Goal: Task Accomplishment & Management: Manage account settings

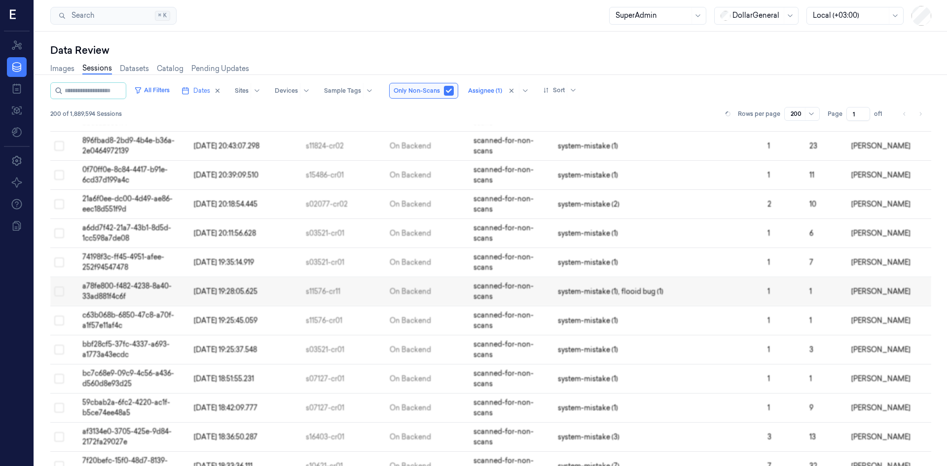
scroll to position [5397, 0]
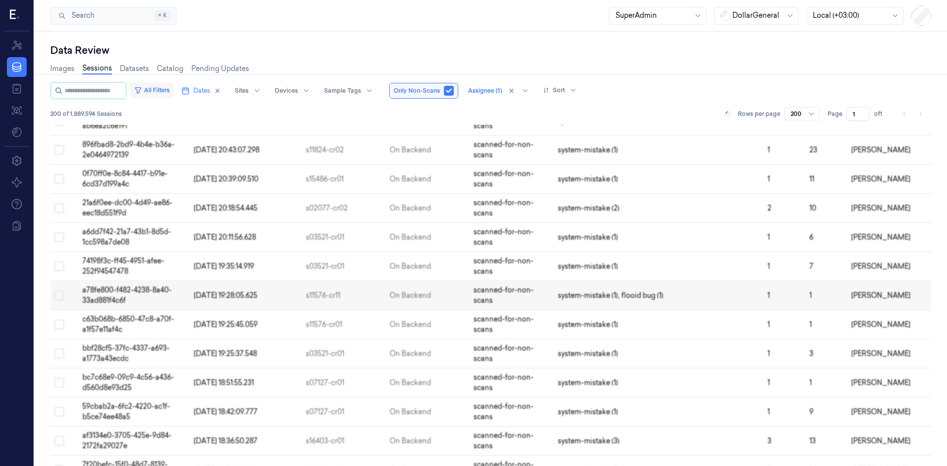
click at [153, 89] on button "All Filters" at bounding box center [151, 90] width 43 height 16
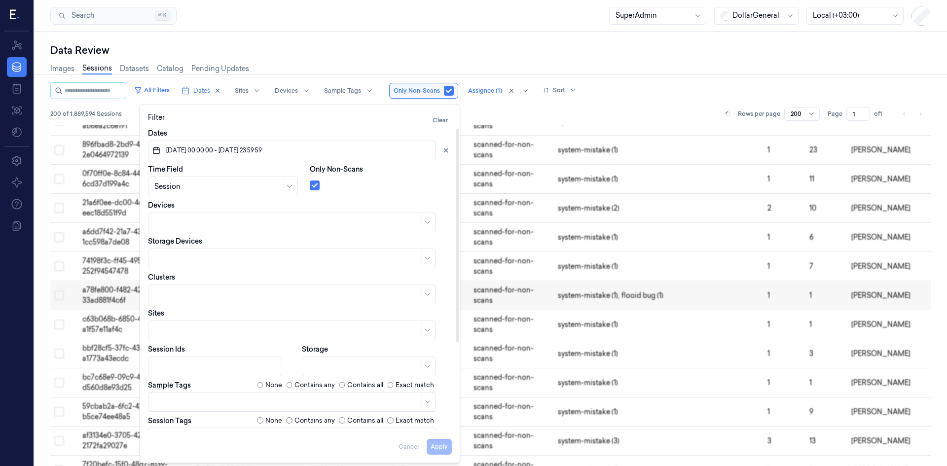
click at [262, 148] on span "18/08/2025 00:00:00 - 24/08/2025 23:59:59" at bounding box center [213, 150] width 98 height 9
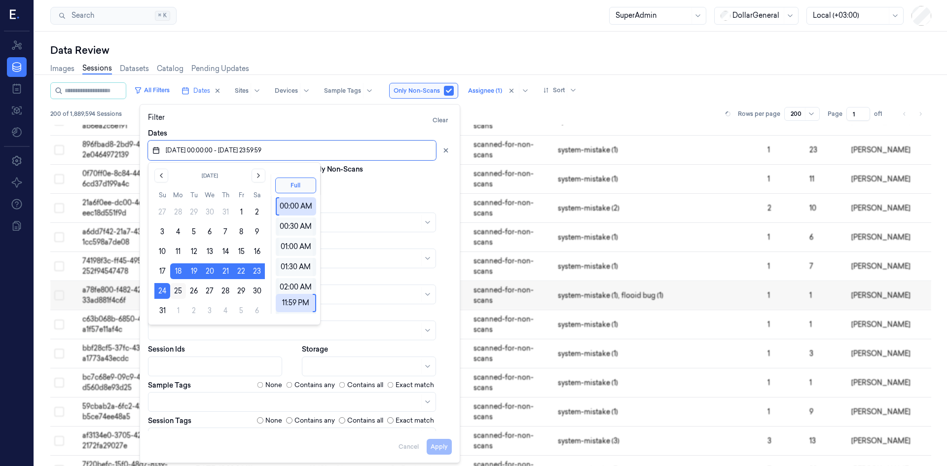
click at [176, 159] on button "25" at bounding box center [178, 291] width 16 height 16
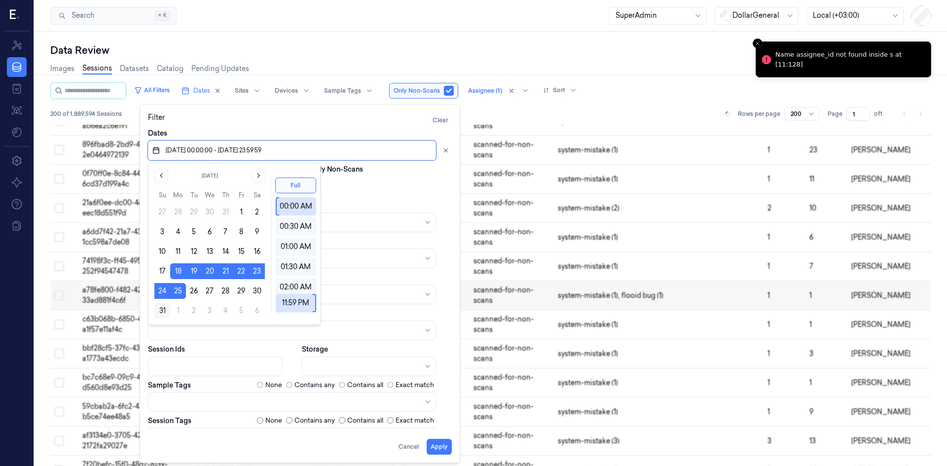
click at [164, 159] on button "31" at bounding box center [162, 311] width 16 height 16
click at [177, 159] on button "25" at bounding box center [178, 291] width 16 height 16
click at [162, 159] on button "31" at bounding box center [162, 311] width 16 height 16
type input "25/08/2025 00:00:00 - 31/08/2025 23:59:59"
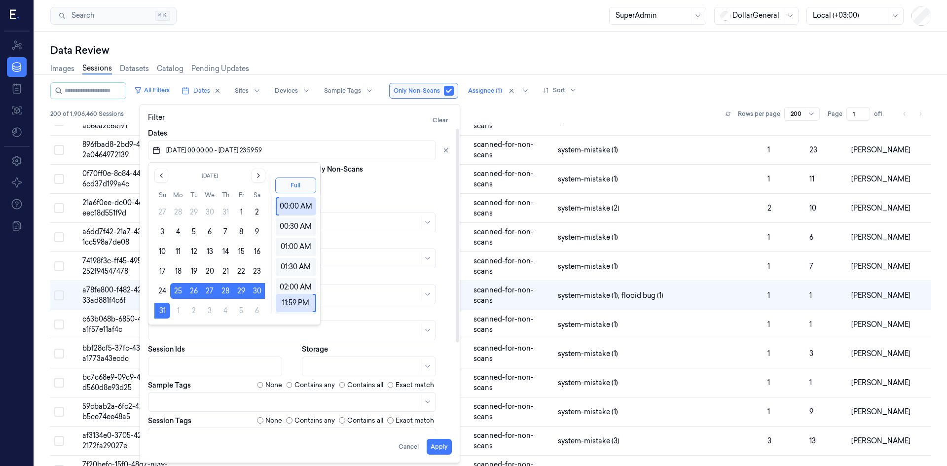
click at [374, 159] on div at bounding box center [381, 184] width 142 height 14
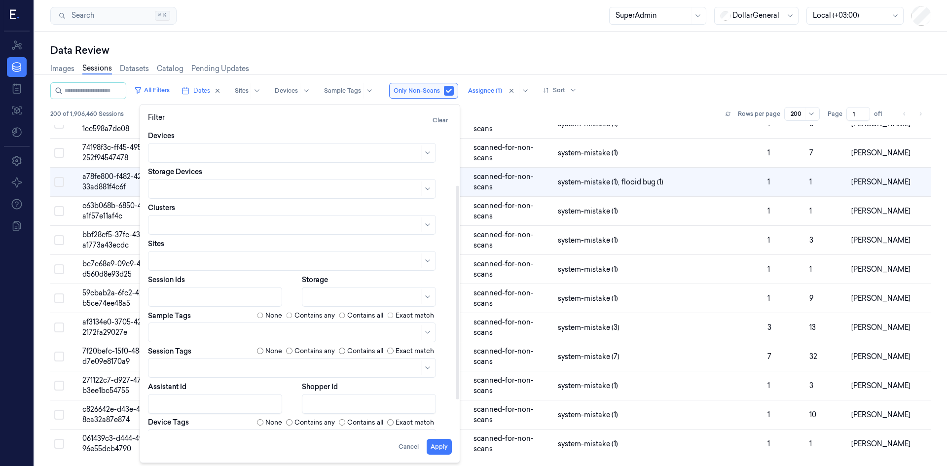
scroll to position [125, 0]
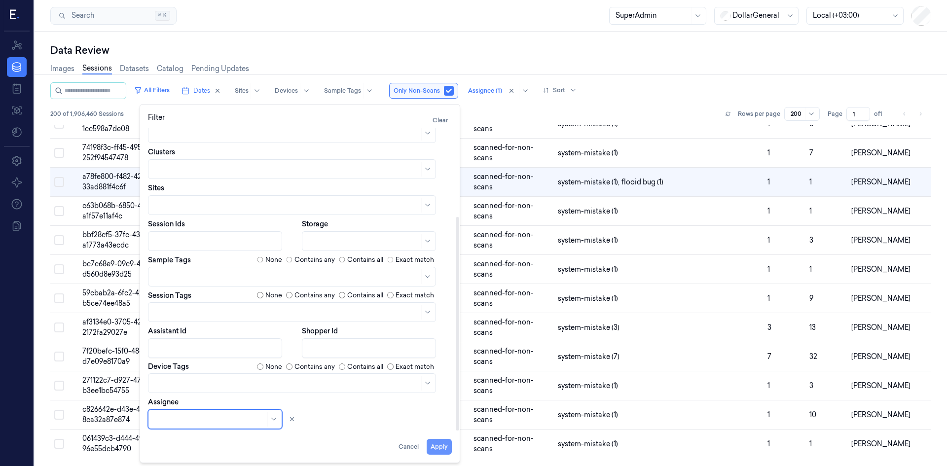
click at [374, 159] on button "Apply" at bounding box center [439, 447] width 25 height 16
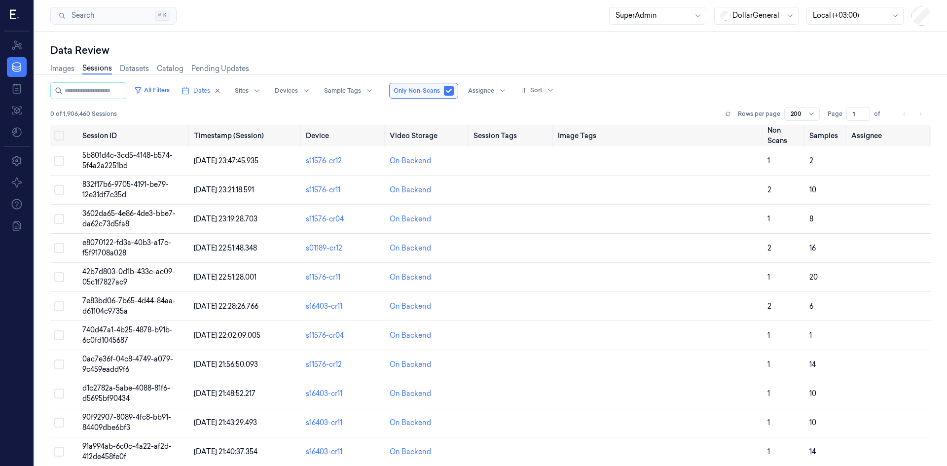
click at [374, 113] on li "pagination" at bounding box center [921, 114] width 14 height 14
click at [374, 112] on input "2" at bounding box center [859, 114] width 24 height 14
click at [374, 111] on input "3" at bounding box center [859, 114] width 24 height 14
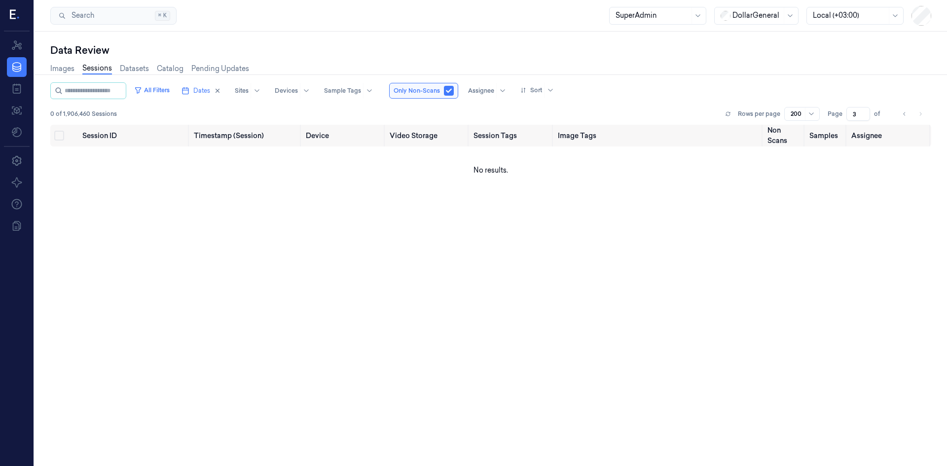
click at [374, 118] on input "3" at bounding box center [859, 114] width 24 height 14
click at [374, 117] on input "2" at bounding box center [859, 114] width 24 height 14
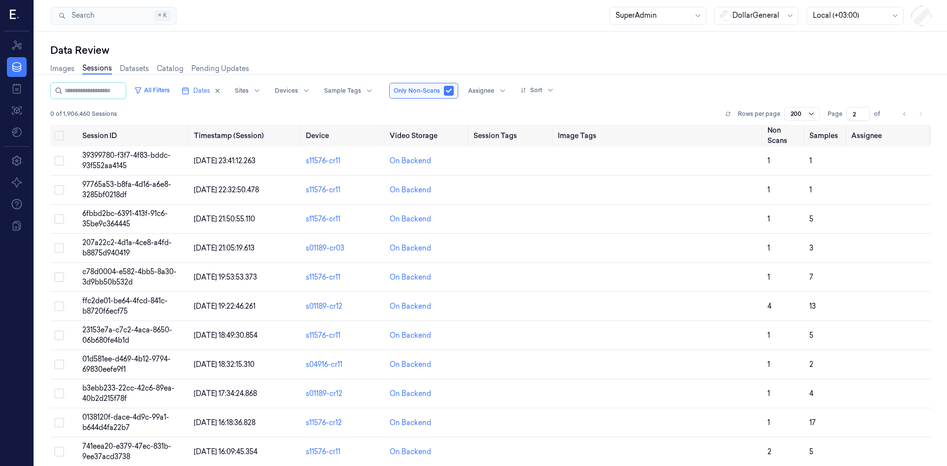
click at [374, 113] on icon at bounding box center [812, 114] width 8 height 8
click at [374, 139] on div "50" at bounding box center [803, 133] width 31 height 16
click at [374, 116] on div at bounding box center [797, 114] width 12 height 9
click at [374, 159] on div "200" at bounding box center [797, 166] width 13 height 10
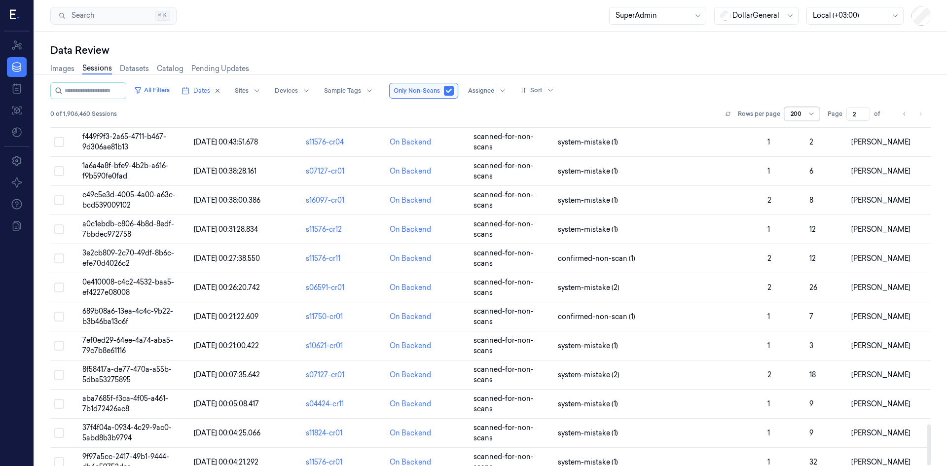
scroll to position [2482, 0]
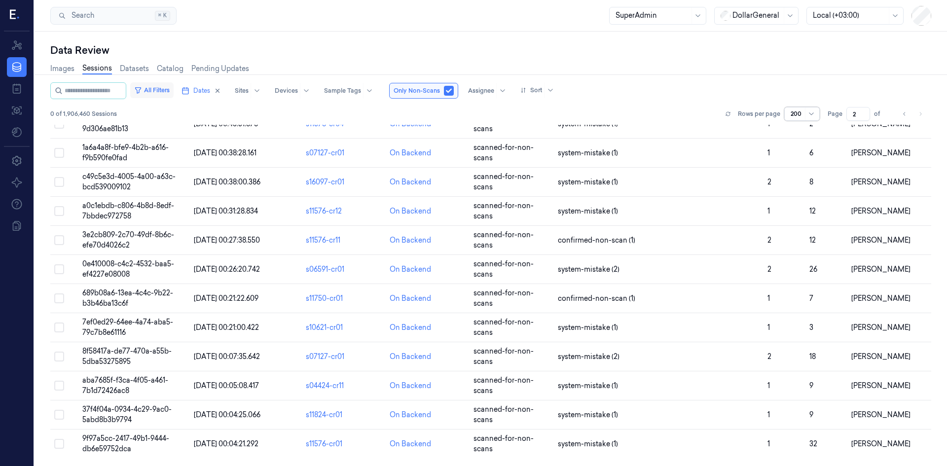
click at [174, 93] on button "All Filters" at bounding box center [151, 90] width 43 height 16
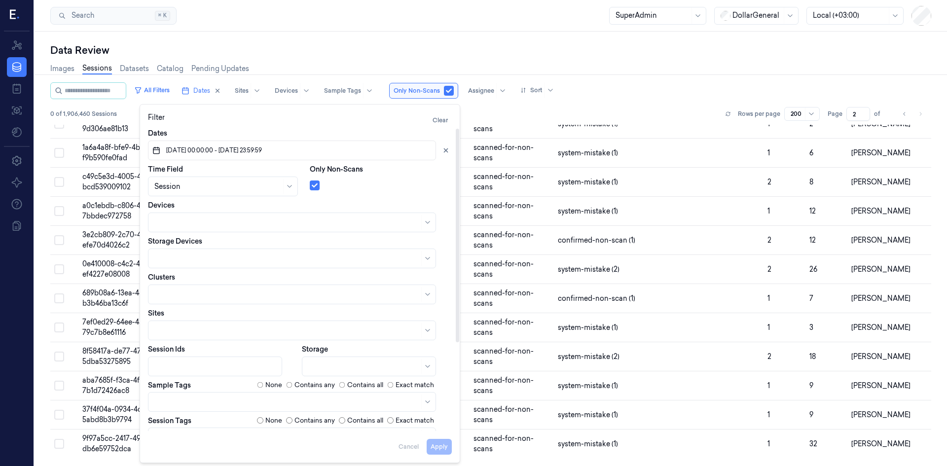
click at [374, 54] on div "Data Review" at bounding box center [490, 50] width 881 height 14
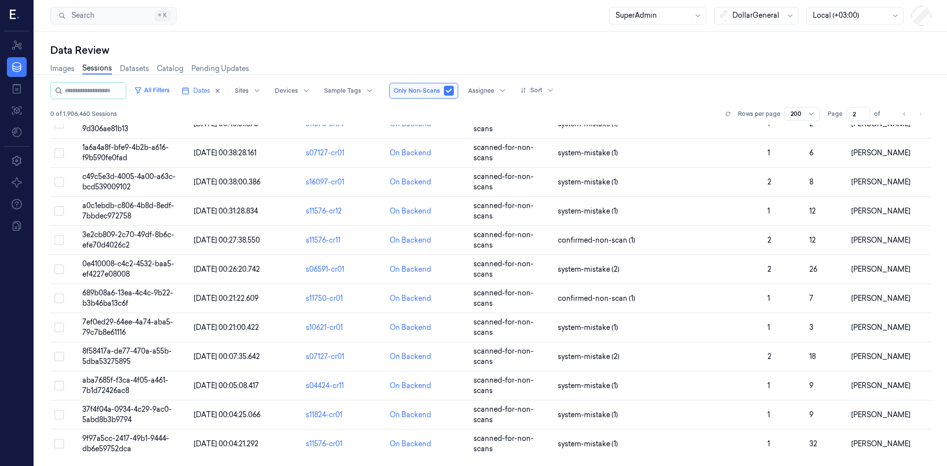
click at [374, 113] on li "pagination" at bounding box center [921, 114] width 14 height 14
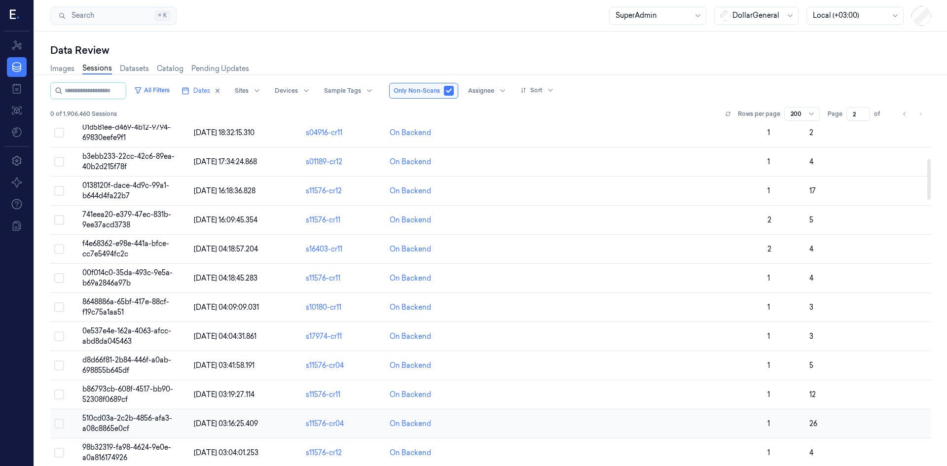
scroll to position [0, 0]
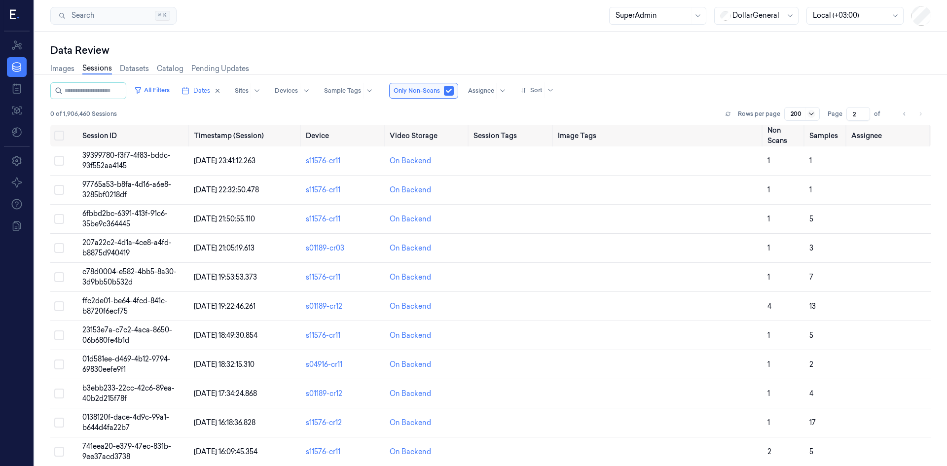
click at [374, 113] on icon at bounding box center [812, 114] width 8 height 8
click at [374, 140] on div "50" at bounding box center [803, 133] width 31 height 16
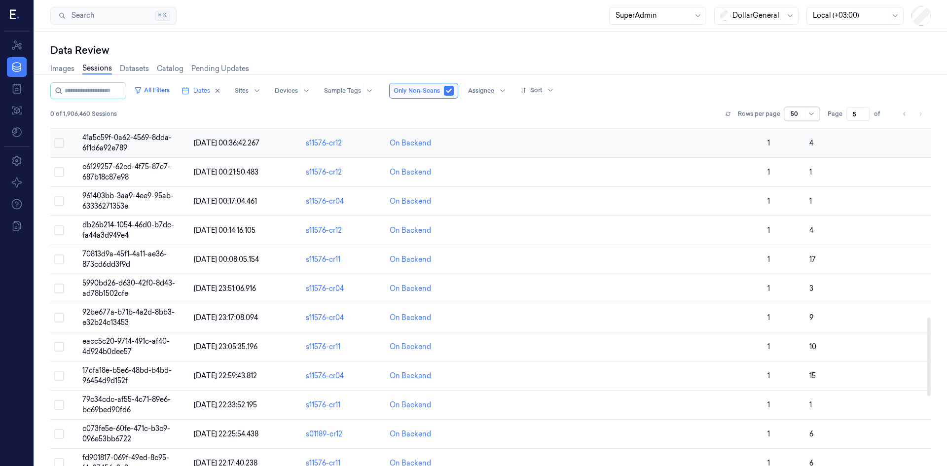
scroll to position [1143, 0]
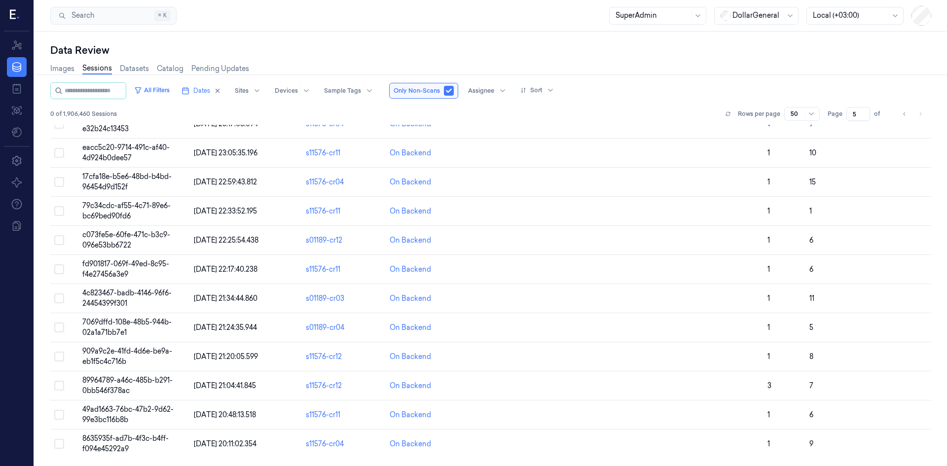
click at [374, 113] on li "pagination" at bounding box center [921, 114] width 14 height 14
click at [374, 116] on input "4" at bounding box center [859, 114] width 24 height 14
click at [374, 116] on input "3" at bounding box center [859, 114] width 24 height 14
click at [374, 116] on input "2" at bounding box center [859, 114] width 24 height 14
type input "1"
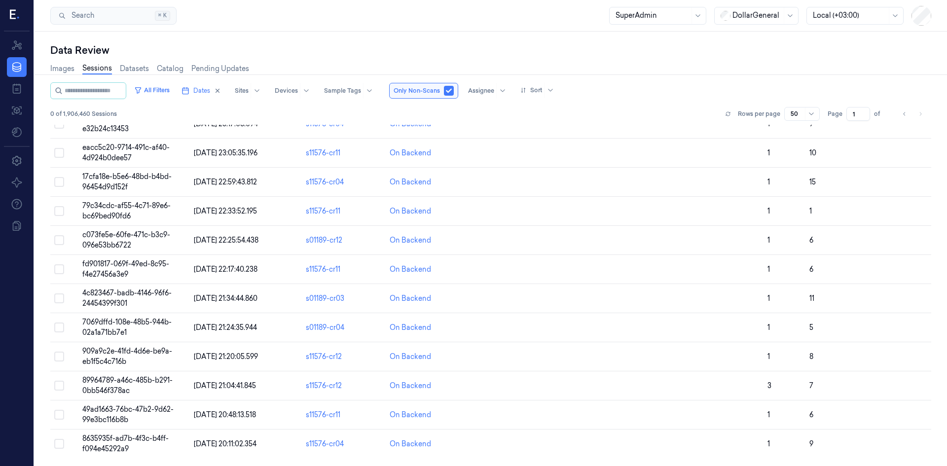
click at [374, 117] on input "1" at bounding box center [859, 114] width 24 height 14
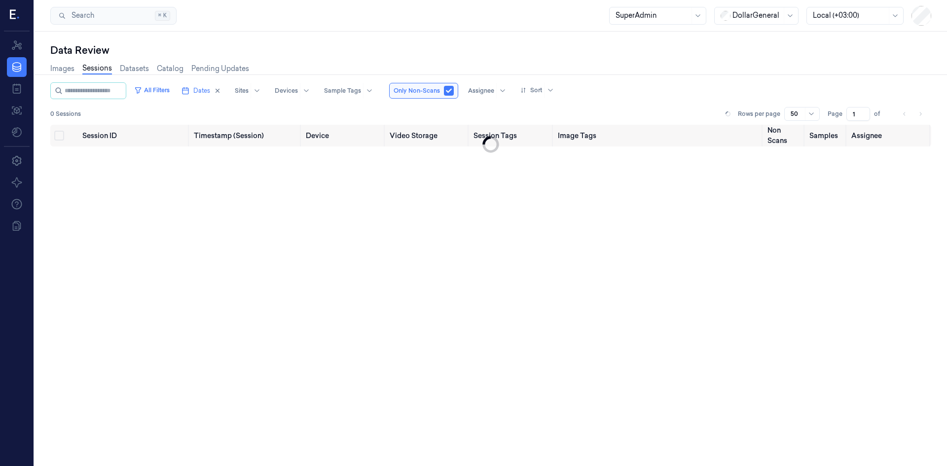
click at [374, 116] on input "1" at bounding box center [859, 114] width 24 height 14
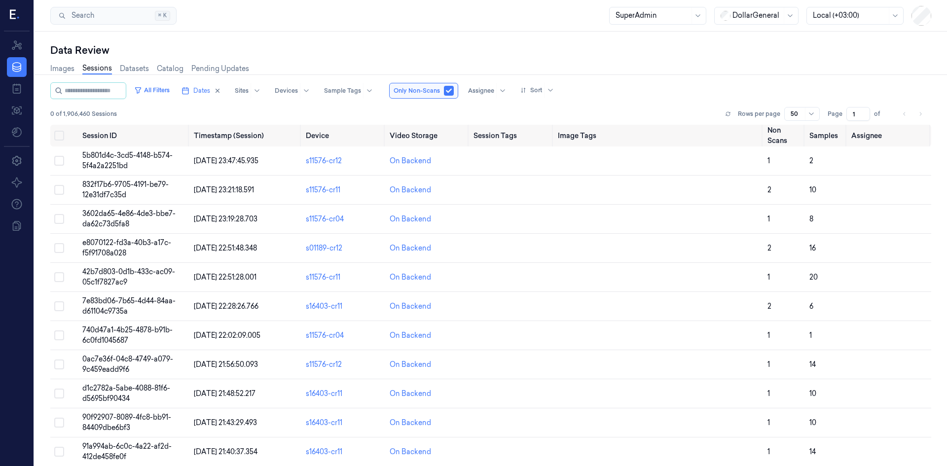
click at [374, 89] on div "All Filters Dates Sites Devices Sample Tags Only Non-Scans Assignee Sort" at bounding box center [490, 90] width 881 height 17
click at [60, 140] on button "Select all" at bounding box center [59, 136] width 10 height 10
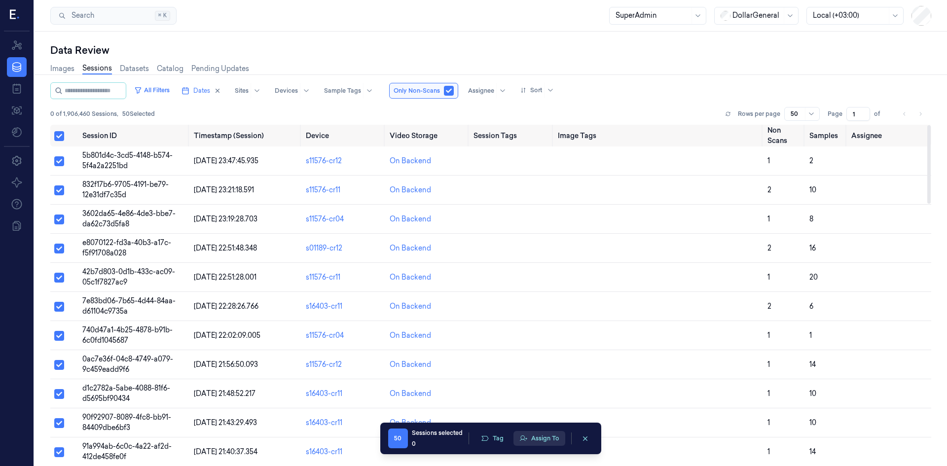
click at [374, 159] on icon "button" at bounding box center [523, 438] width 7 height 5
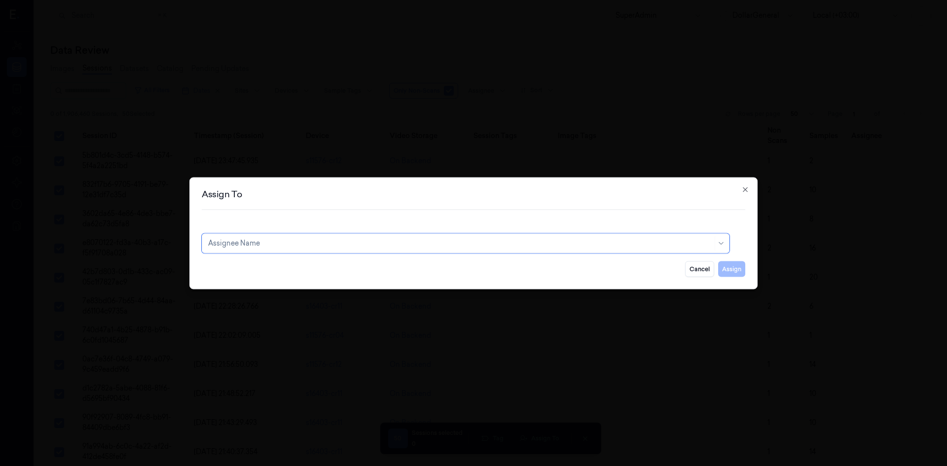
type input "ם"
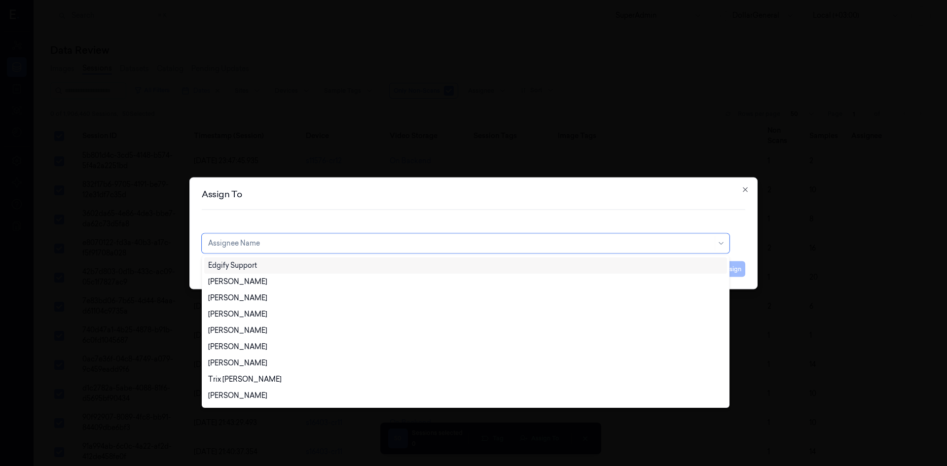
type input "O"
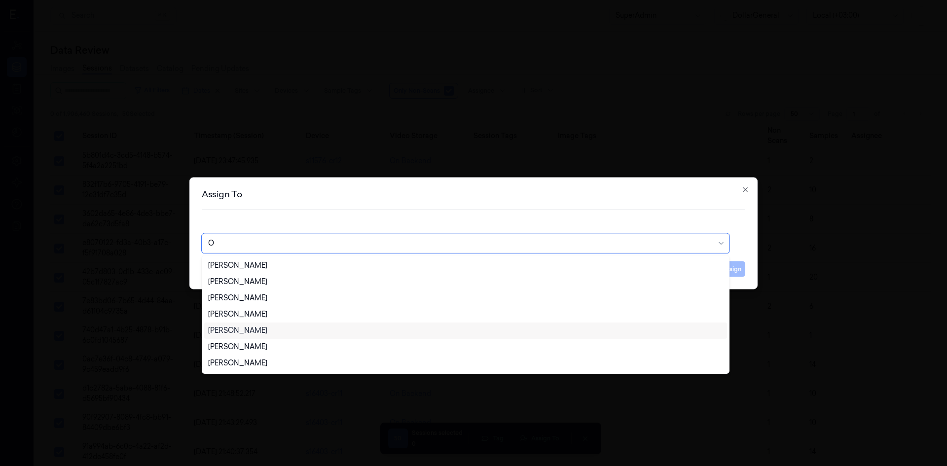
click at [374, 159] on div "Ofir Mordechay" at bounding box center [465, 331] width 515 height 10
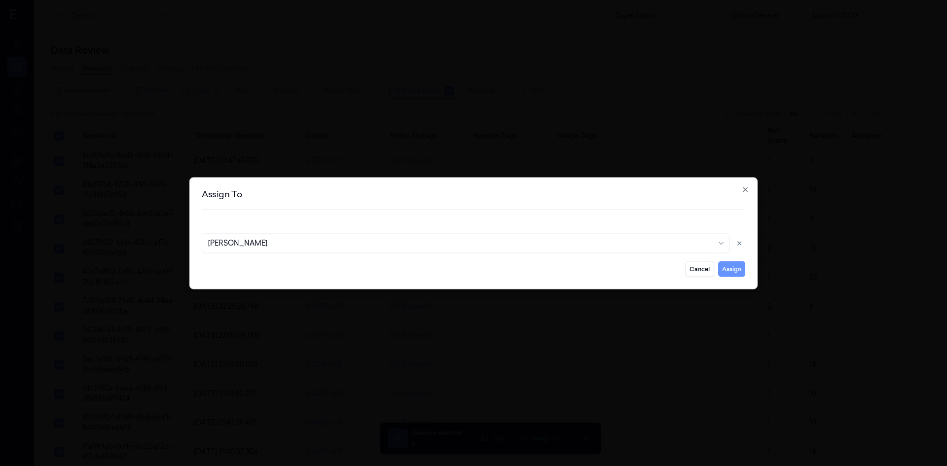
click at [374, 159] on button "Assign" at bounding box center [731, 269] width 27 height 16
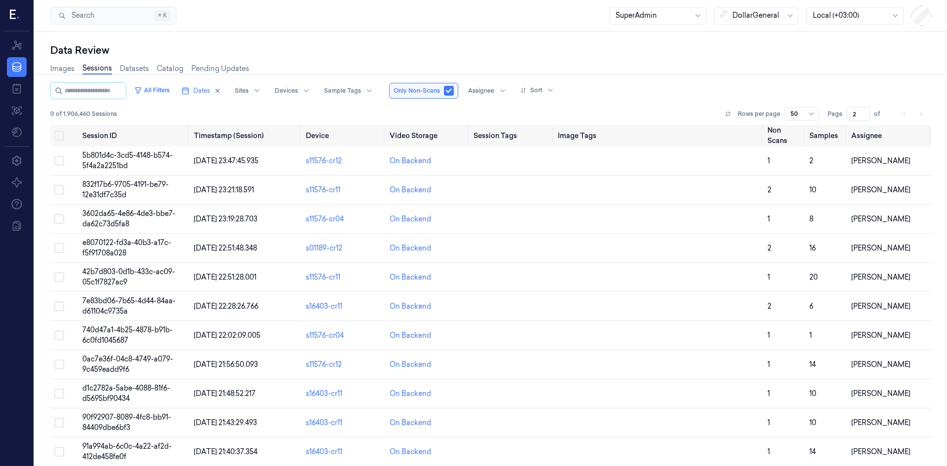
type input "2"
click at [374, 112] on input "2" at bounding box center [859, 114] width 24 height 14
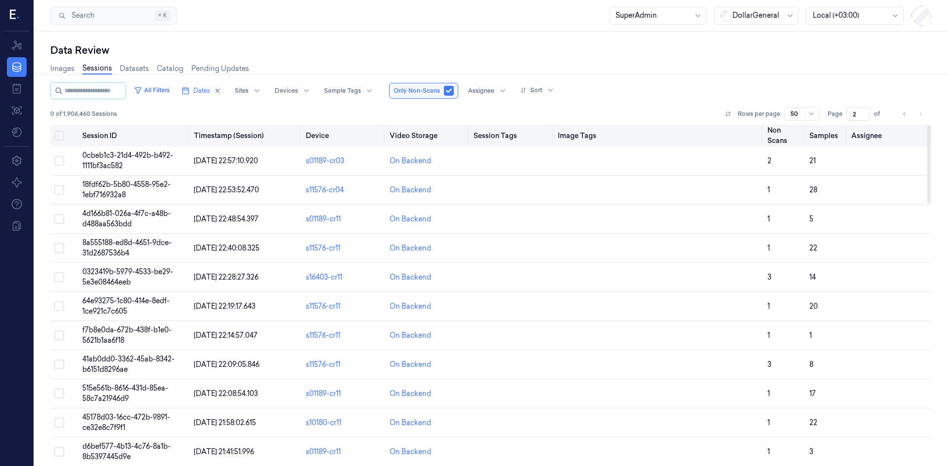
drag, startPoint x: 56, startPoint y: 136, endPoint x: 62, endPoint y: 136, distance: 5.9
click at [56, 136] on button "Select all" at bounding box center [59, 136] width 10 height 10
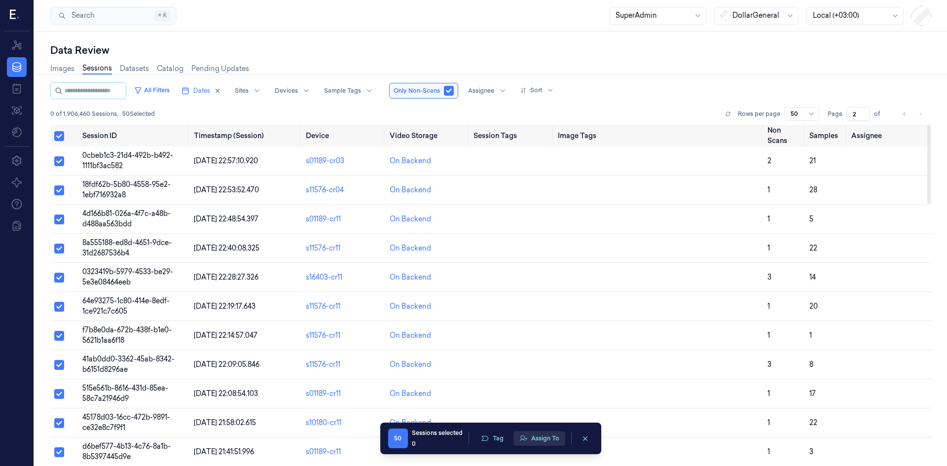
click at [374, 159] on button "Assign To" at bounding box center [540, 438] width 52 height 15
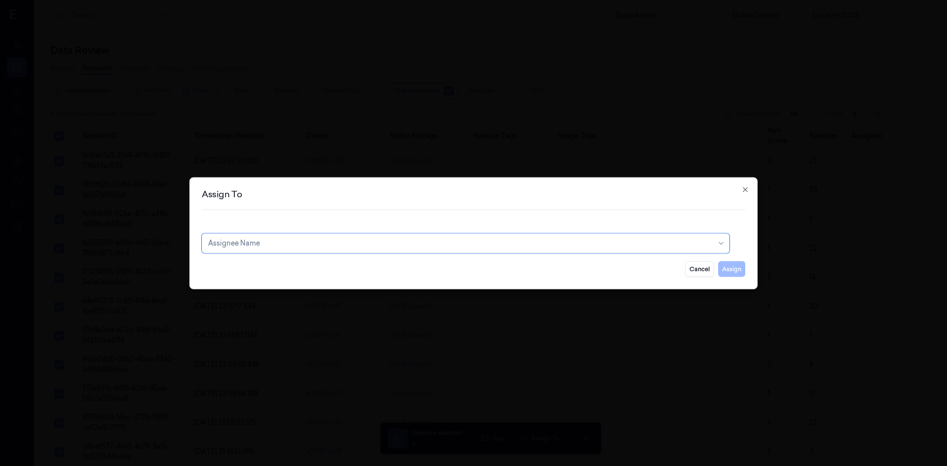
type input "O"
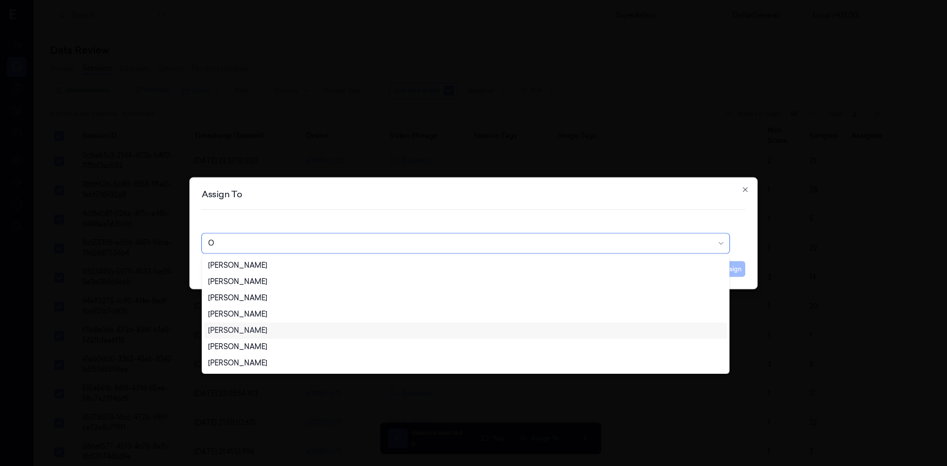
click at [260, 159] on div "Ofir Mordechay" at bounding box center [465, 331] width 523 height 16
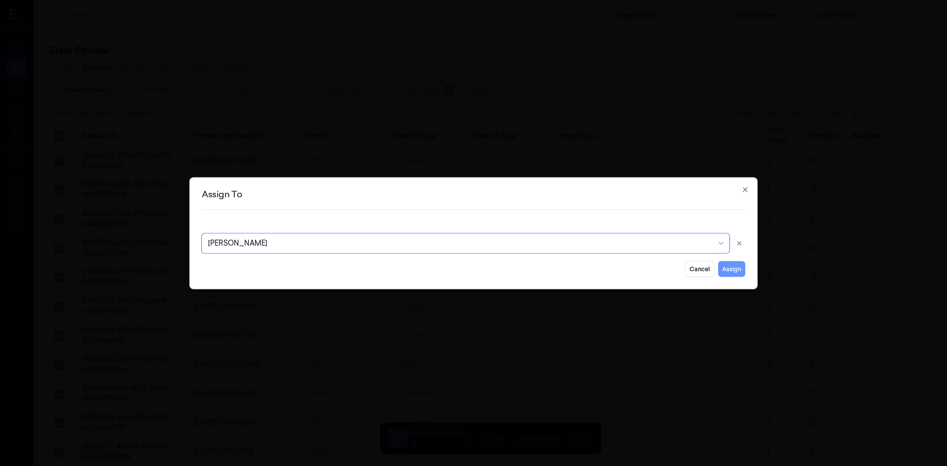
click at [374, 159] on button "Assign" at bounding box center [731, 269] width 27 height 16
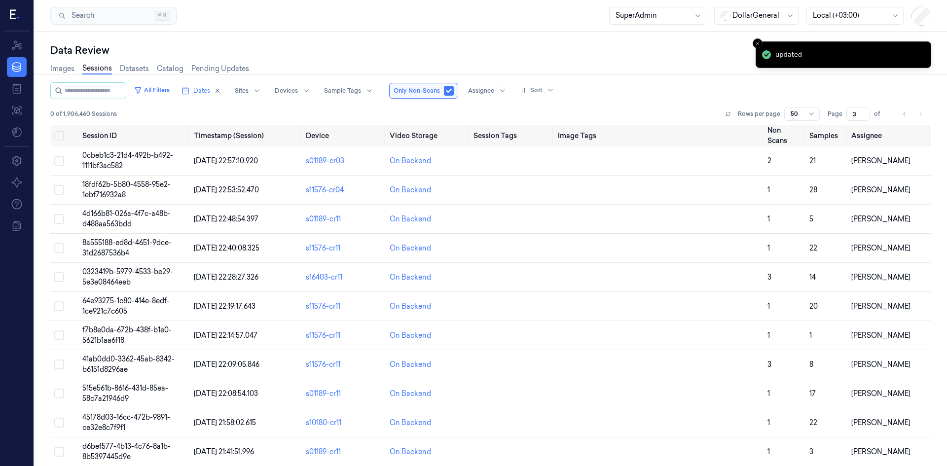
type input "3"
click at [374, 113] on input "3" at bounding box center [859, 114] width 24 height 14
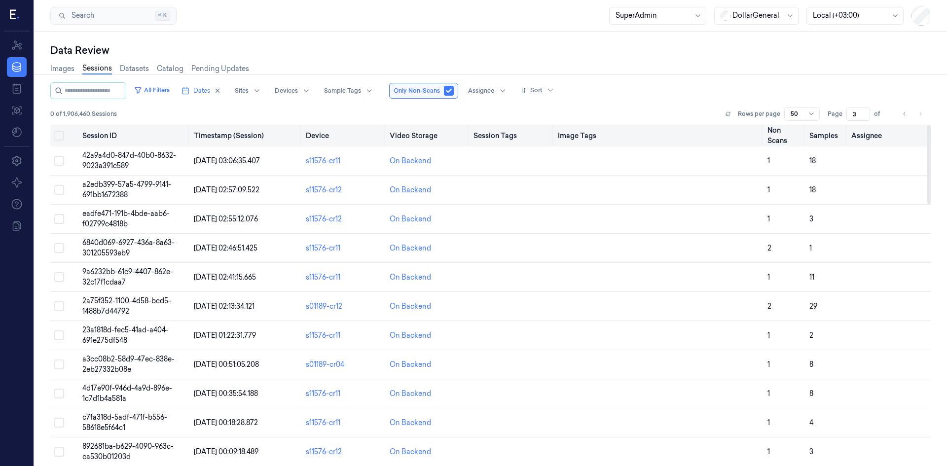
click at [61, 135] on button "Select all" at bounding box center [59, 136] width 10 height 10
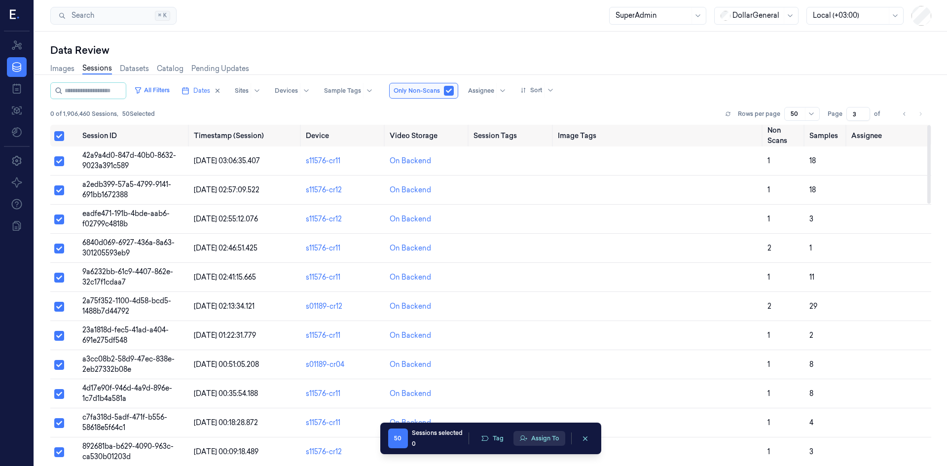
click at [374, 159] on button "Assign To" at bounding box center [540, 438] width 52 height 15
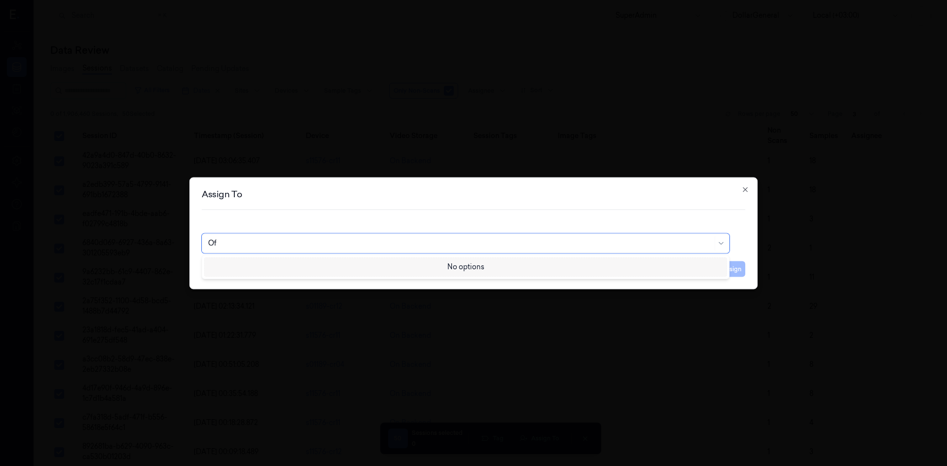
type input "O"
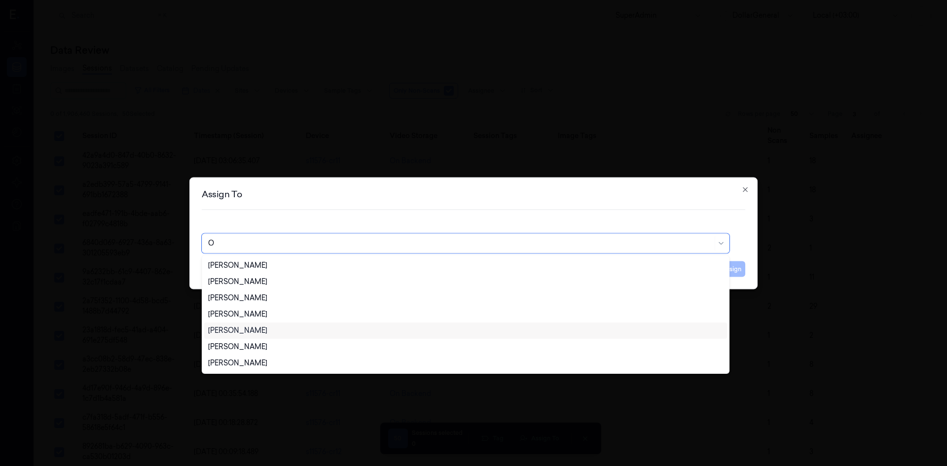
click at [374, 159] on div "Ofir Mordechay" at bounding box center [465, 331] width 515 height 10
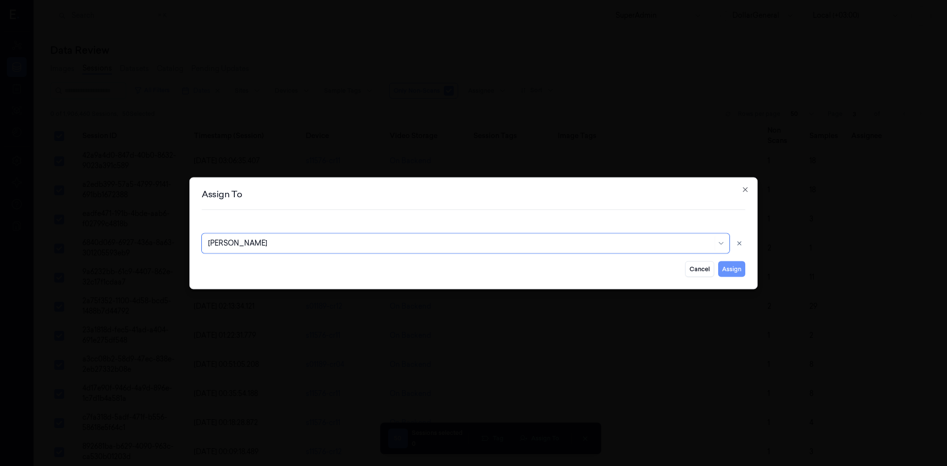
click at [374, 159] on button "Assign" at bounding box center [731, 269] width 27 height 16
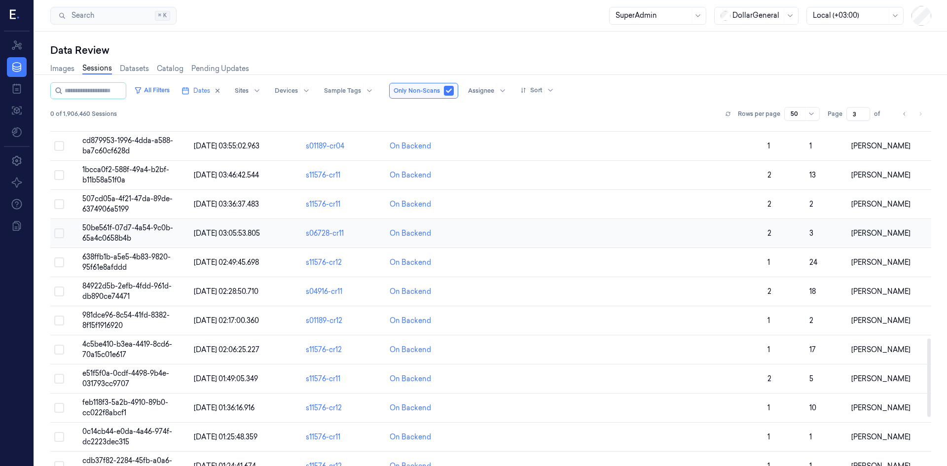
scroll to position [1143, 0]
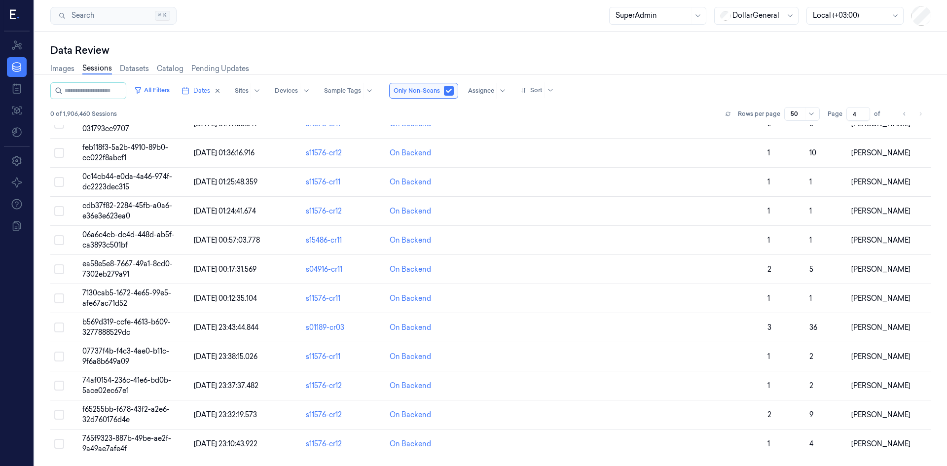
type input "4"
click at [374, 113] on input "4" at bounding box center [859, 114] width 24 height 14
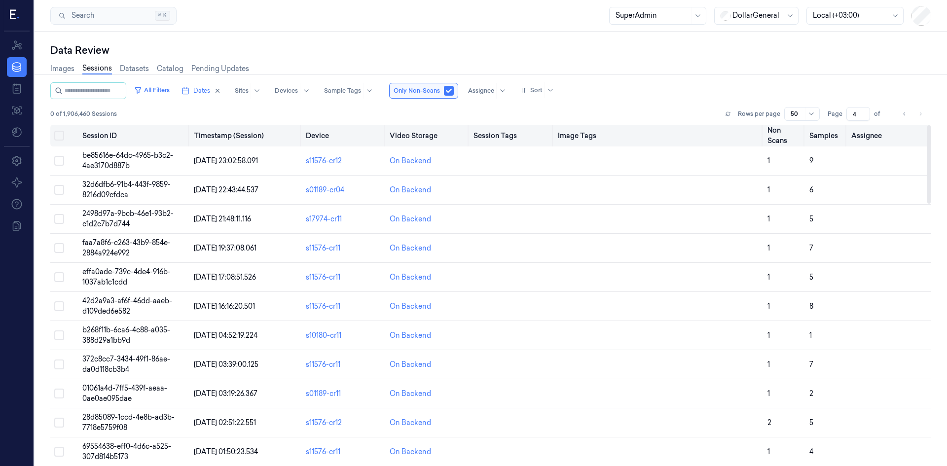
click at [51, 134] on th at bounding box center [64, 136] width 28 height 22
click at [56, 135] on button "Select all" at bounding box center [59, 136] width 10 height 10
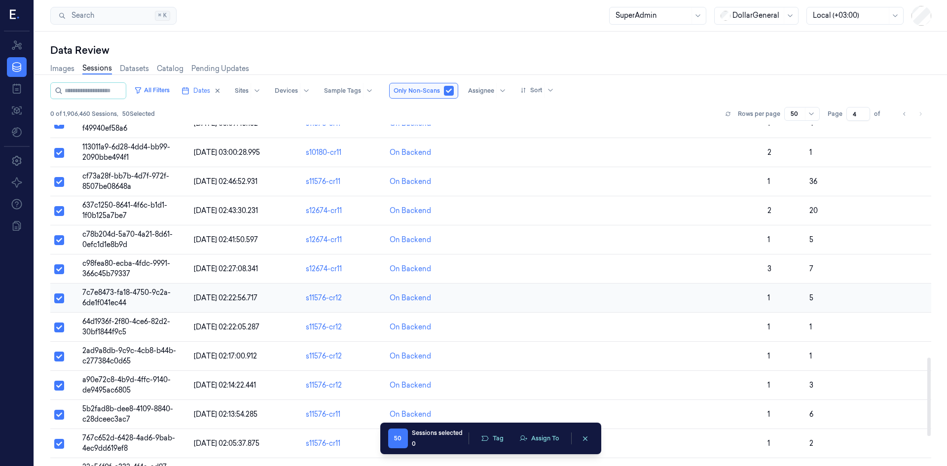
scroll to position [1030, 0]
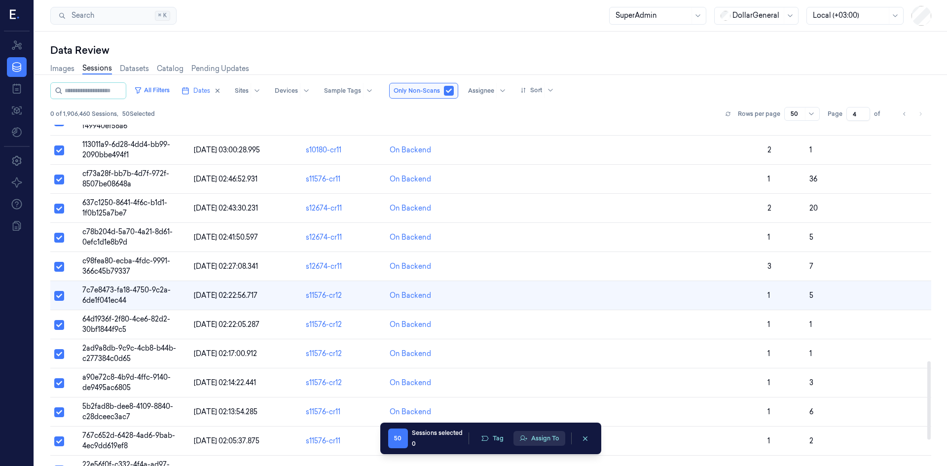
click at [374, 159] on button "Assign To" at bounding box center [540, 438] width 52 height 15
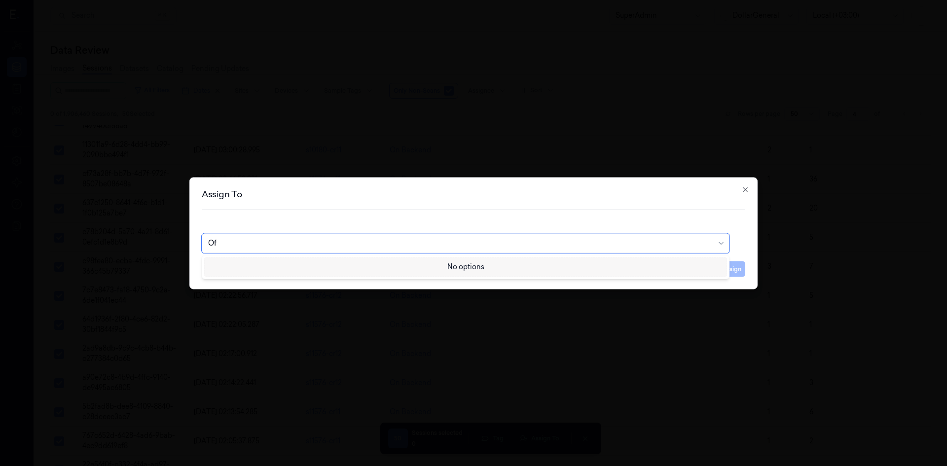
type input "O"
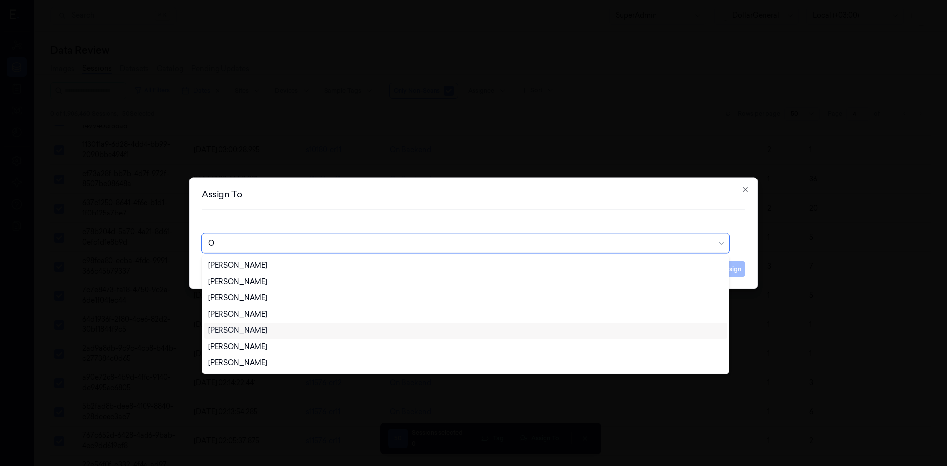
click at [374, 159] on div "Ofir Mordechay" at bounding box center [465, 331] width 515 height 10
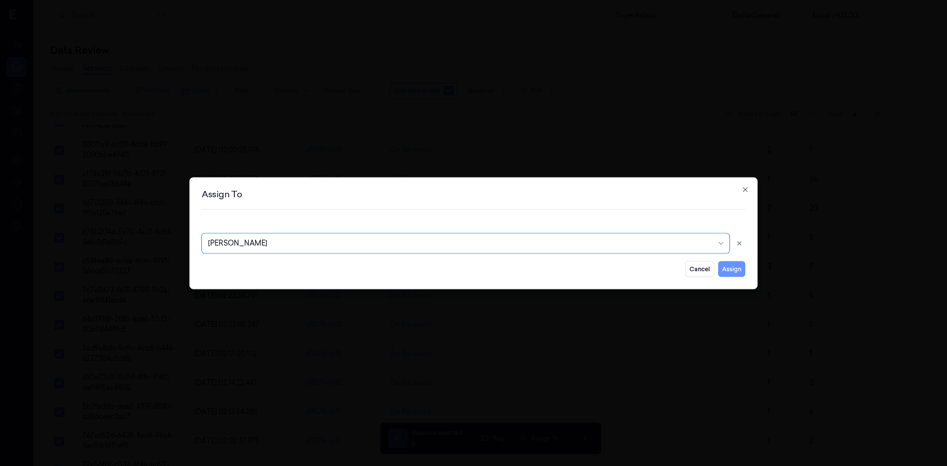
click at [374, 159] on button "Assign" at bounding box center [731, 269] width 27 height 16
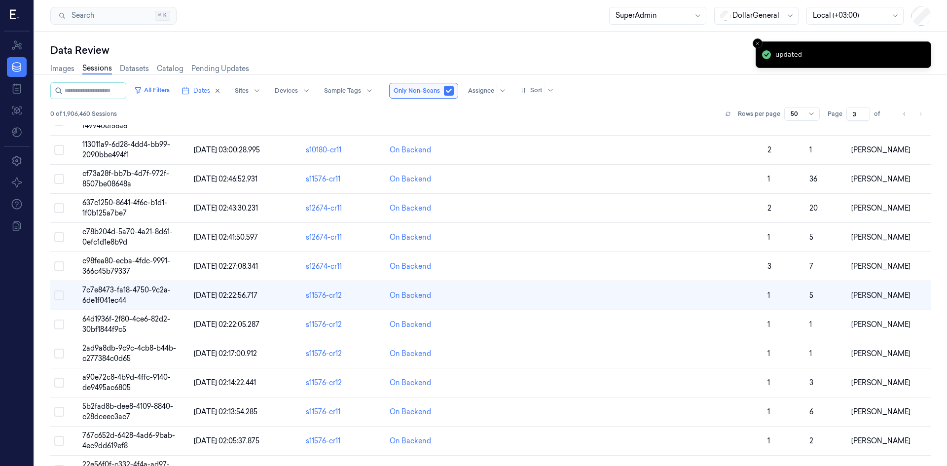
click at [374, 114] on input "3" at bounding box center [859, 114] width 24 height 14
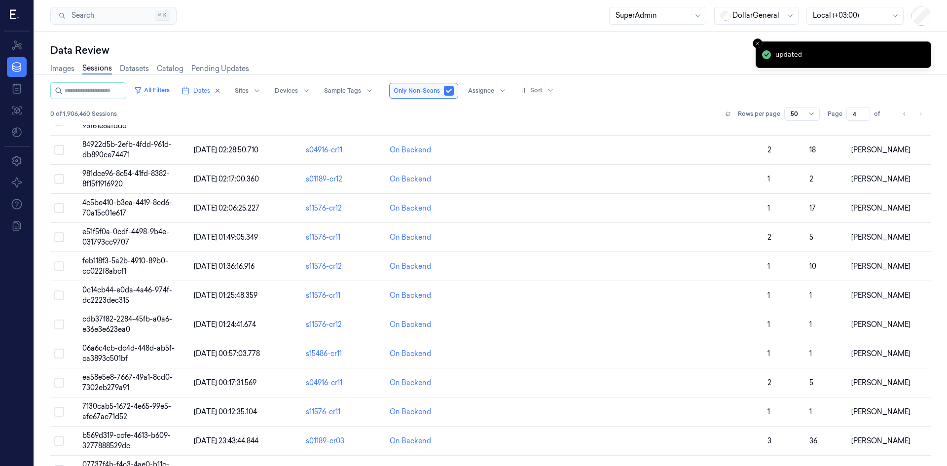
click at [374, 110] on input "4" at bounding box center [859, 114] width 24 height 14
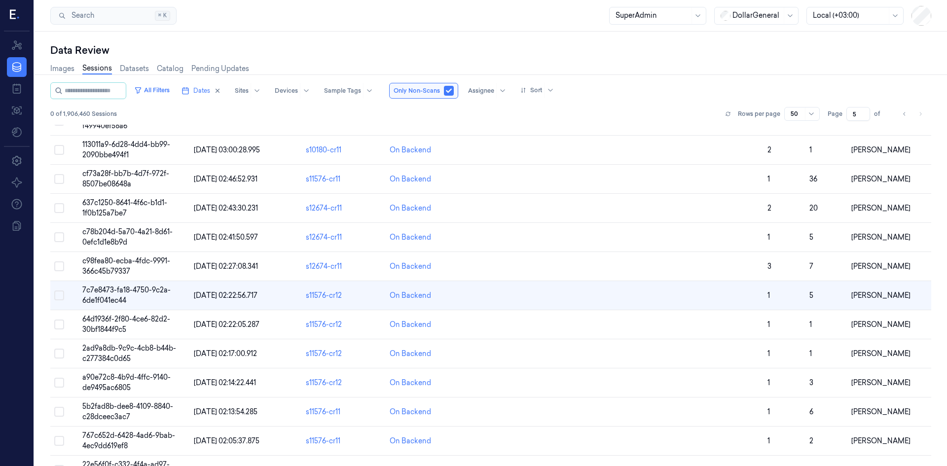
type input "5"
click at [374, 112] on input "5" at bounding box center [859, 114] width 24 height 14
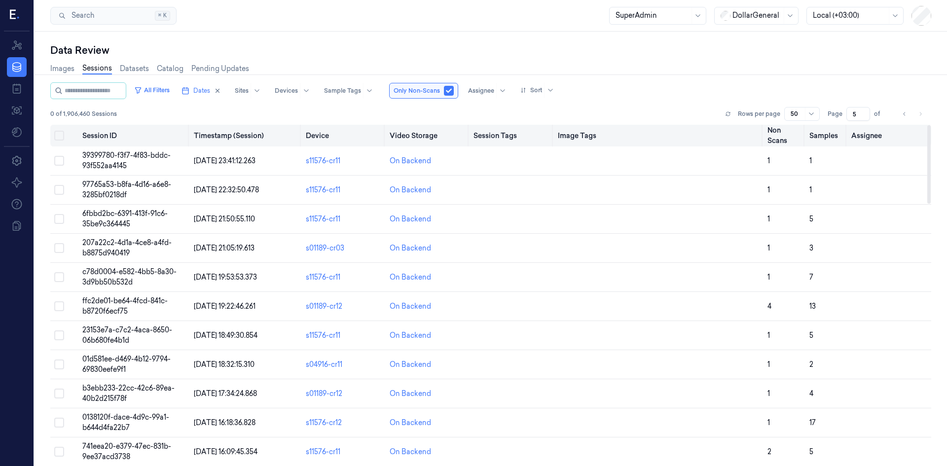
click at [59, 134] on button "Select all" at bounding box center [59, 136] width 10 height 10
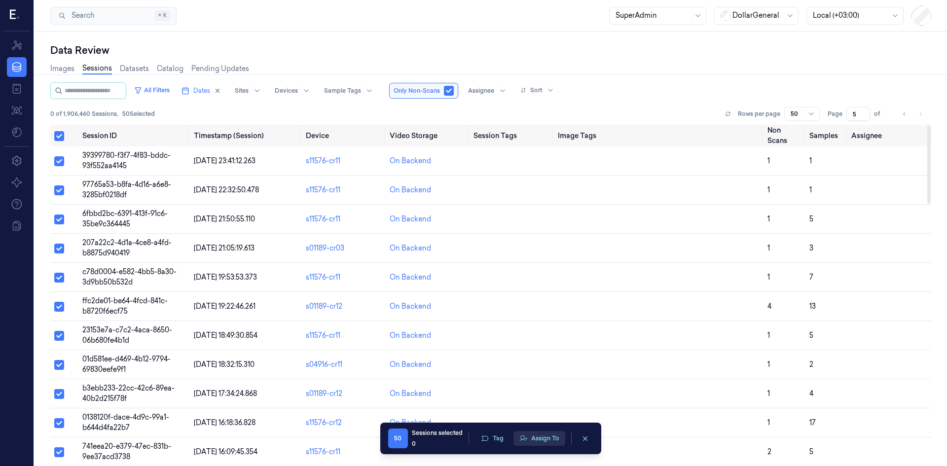
click at [374, 159] on button "Assign To" at bounding box center [540, 438] width 52 height 15
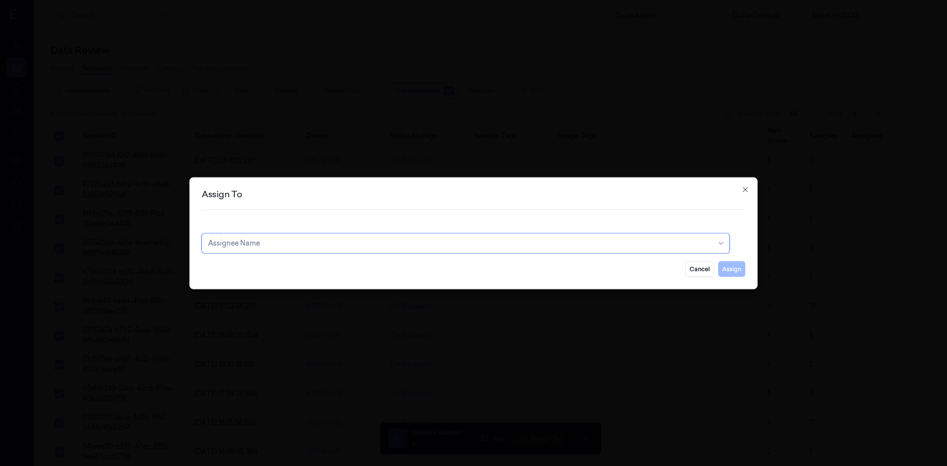
type input "A"
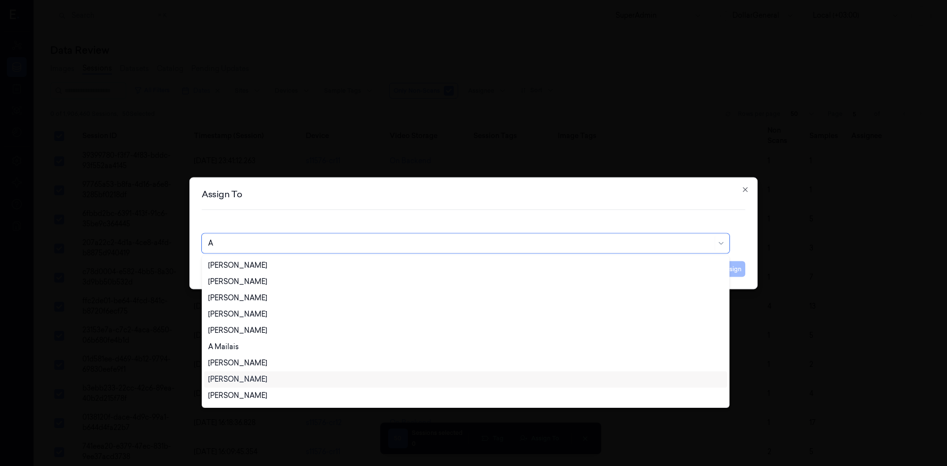
click at [318, 159] on div "Ariel Hasson" at bounding box center [465, 380] width 515 height 10
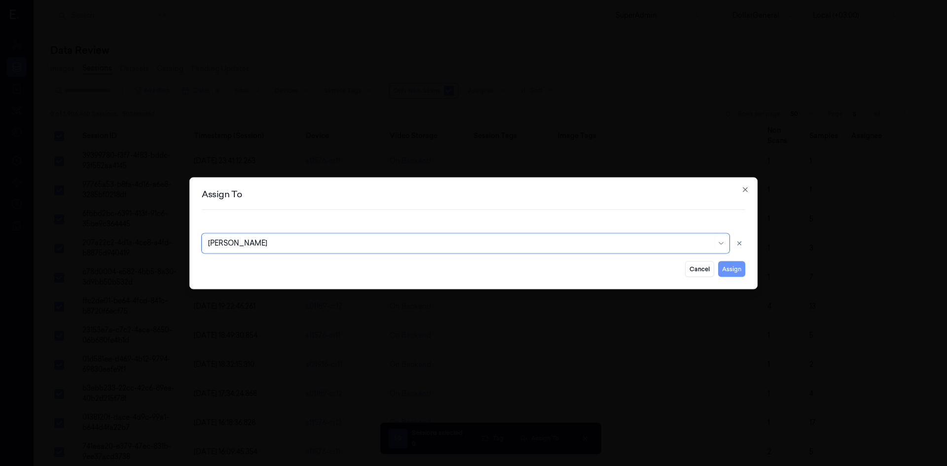
click at [374, 159] on button "Assign" at bounding box center [731, 269] width 27 height 16
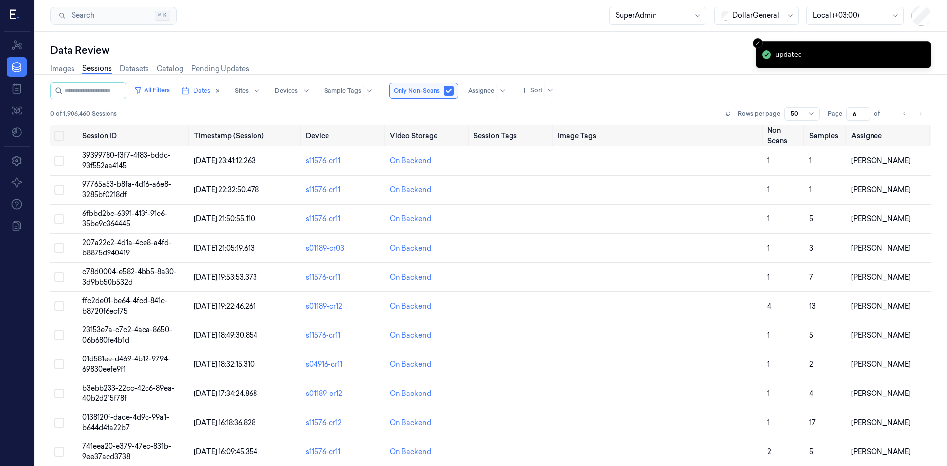
type input "6"
click at [374, 113] on input "6" at bounding box center [859, 114] width 24 height 14
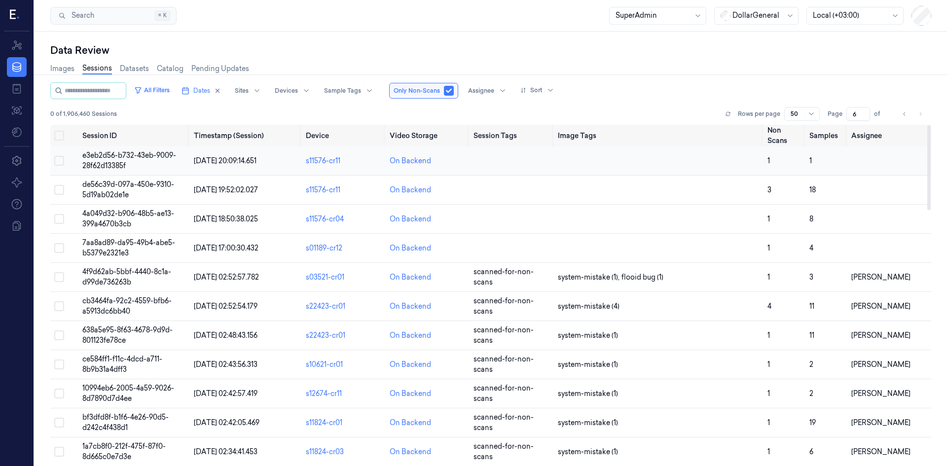
drag, startPoint x: 56, startPoint y: 158, endPoint x: 56, endPoint y: 166, distance: 7.4
click at [56, 158] on button "Select row" at bounding box center [59, 161] width 10 height 10
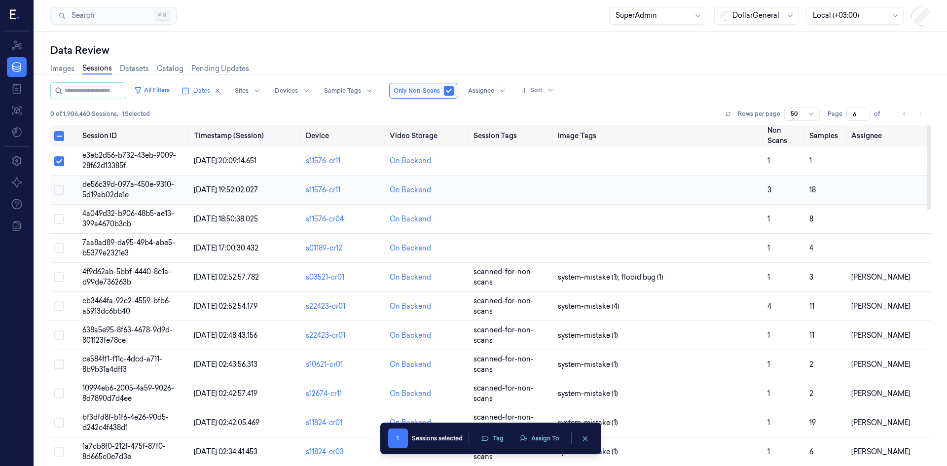
click at [59, 159] on button "Select row" at bounding box center [59, 190] width 10 height 10
click at [61, 159] on button "Select row" at bounding box center [59, 219] width 10 height 10
click at [59, 159] on button "Select row" at bounding box center [59, 248] width 10 height 10
click at [374, 159] on button "Assign To" at bounding box center [540, 438] width 52 height 15
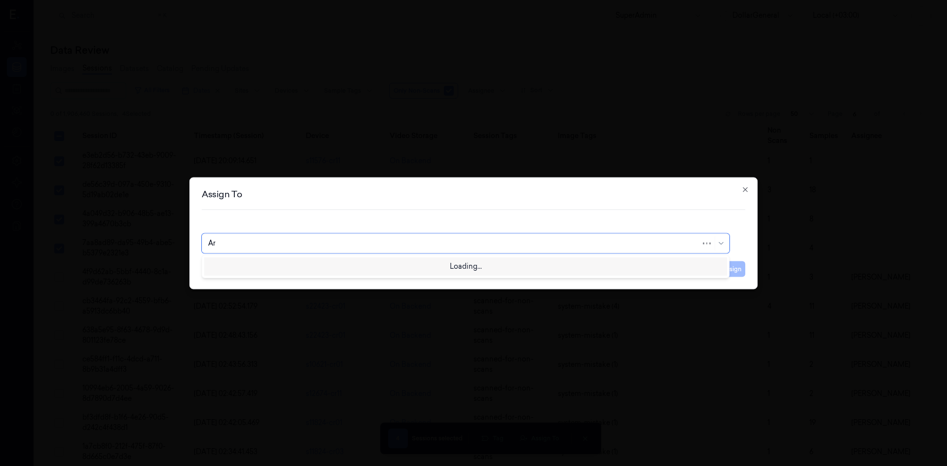
type input "A"
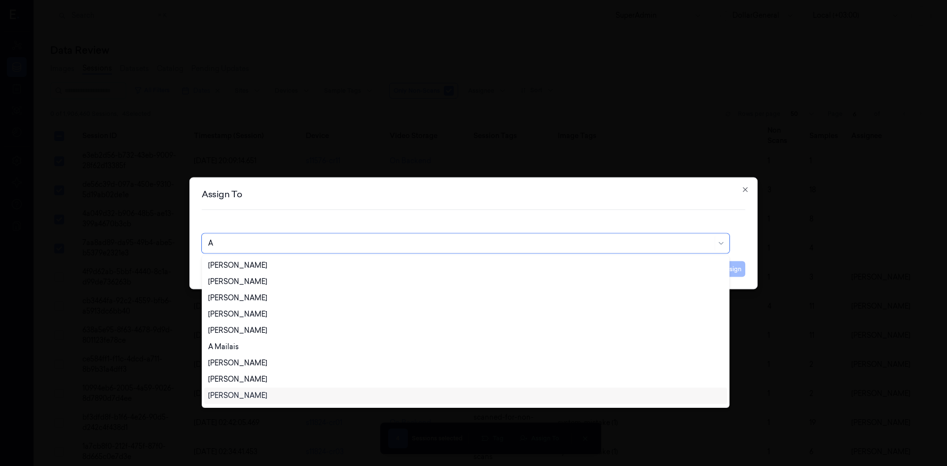
click at [374, 159] on div "Shany Argaman" at bounding box center [465, 396] width 523 height 16
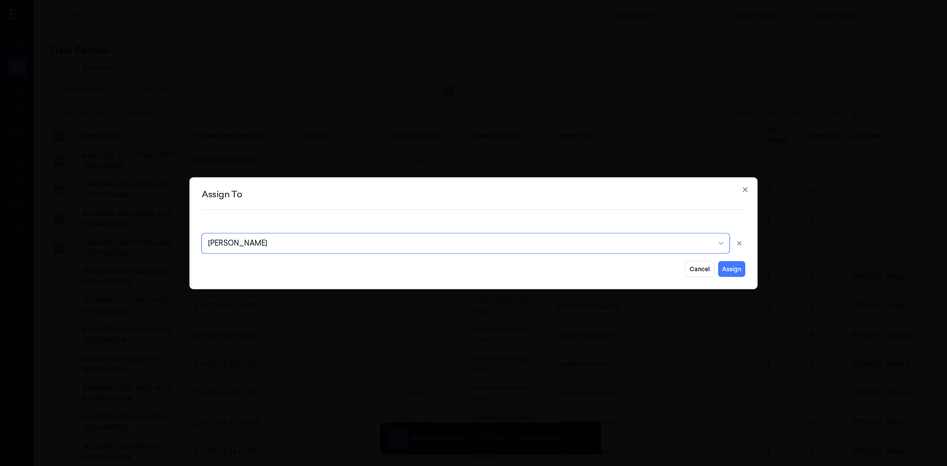
click at [282, 159] on div at bounding box center [460, 243] width 505 height 10
drag, startPoint x: 285, startPoint y: 247, endPoint x: 116, endPoint y: 247, distance: 168.8
click at [116, 159] on body "Resources Data Jobs Models Settings About Support Documentation Search Search..…" at bounding box center [473, 233] width 947 height 466
click at [263, 159] on div at bounding box center [460, 243] width 505 height 10
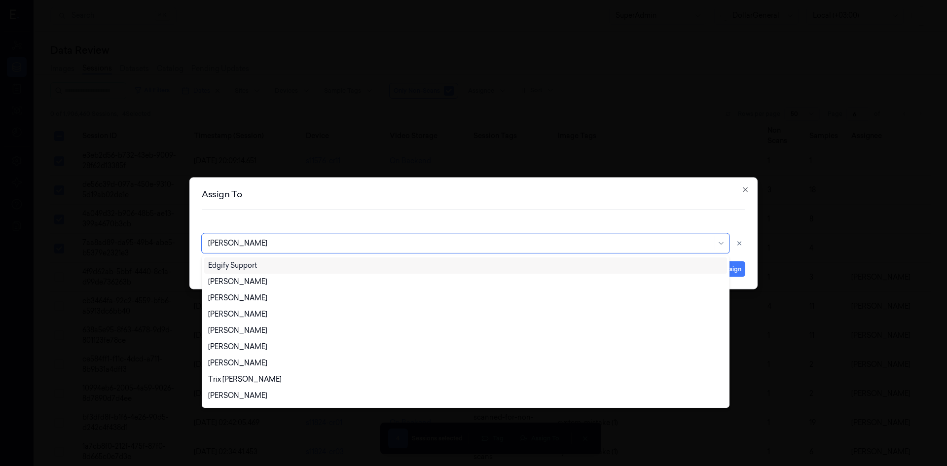
click at [263, 159] on div at bounding box center [460, 243] width 505 height 10
click at [262, 159] on div at bounding box center [460, 243] width 505 height 10
type input "a"
type input "A"
click at [234, 159] on div "Ariel Hasson" at bounding box center [237, 380] width 59 height 10
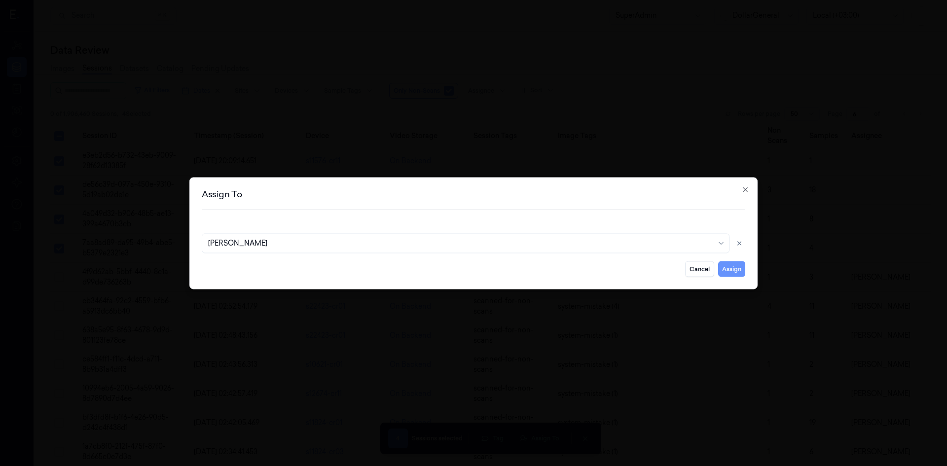
click at [374, 159] on button "Assign" at bounding box center [731, 269] width 27 height 16
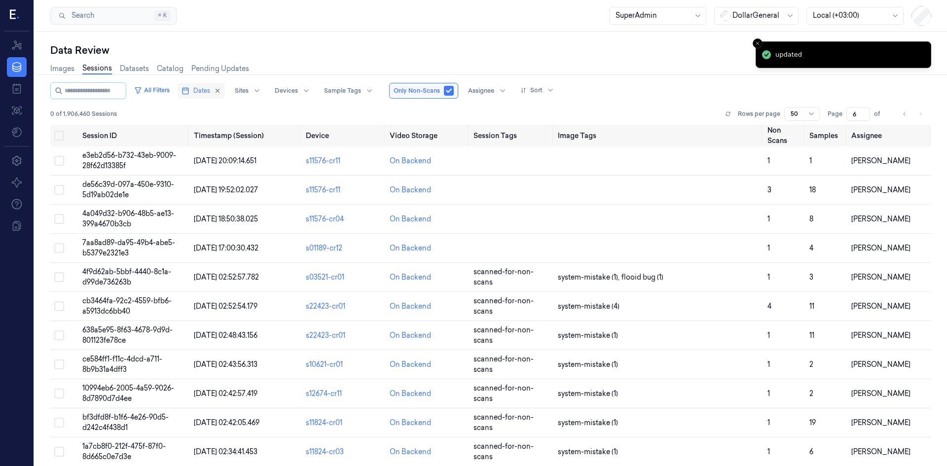
click at [189, 92] on icon "button" at bounding box center [186, 91] width 8 height 8
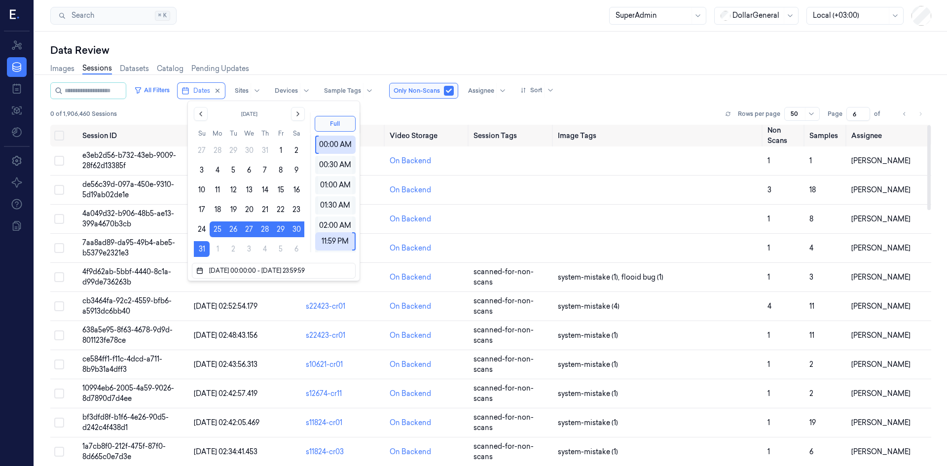
drag, startPoint x: 439, startPoint y: 51, endPoint x: 521, endPoint y: 466, distance: 422.4
click at [374, 51] on div "Data Review" at bounding box center [490, 50] width 881 height 14
type input "1"
